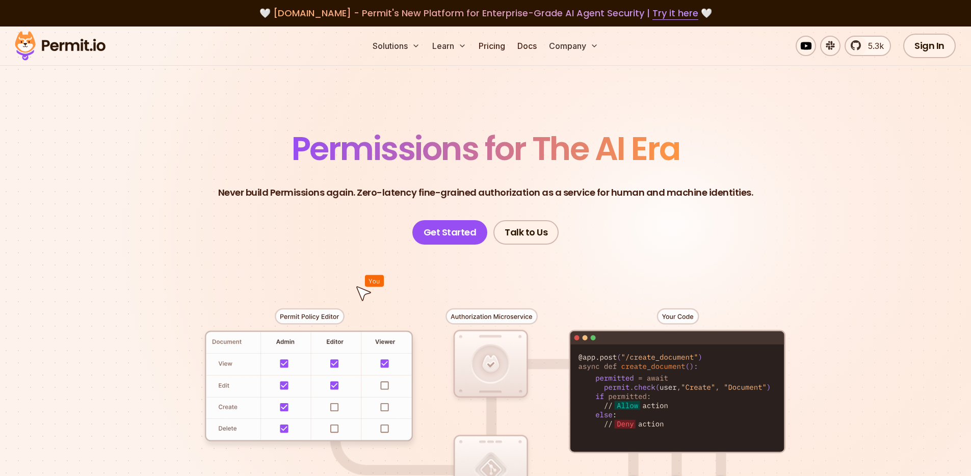
click at [932, 56] on link "Sign In" at bounding box center [929, 46] width 53 height 24
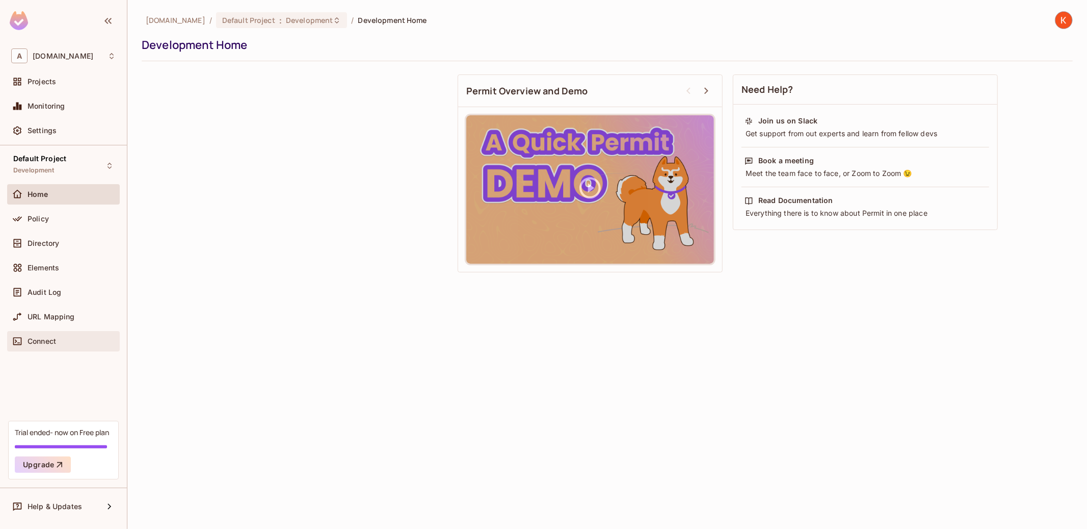
click at [62, 335] on div "Connect" at bounding box center [63, 341] width 104 height 12
